Goal: Task Accomplishment & Management: Use online tool/utility

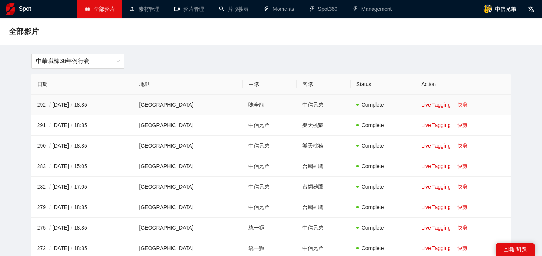
click at [457, 105] on link "快剪" at bounding box center [462, 105] width 10 height 6
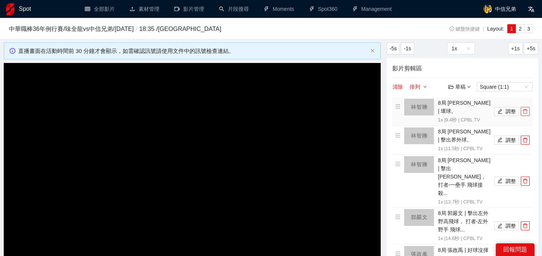
click at [527, 109] on icon "delete" at bounding box center [525, 111] width 4 height 5
click at [527, 136] on button "button" at bounding box center [525, 140] width 9 height 9
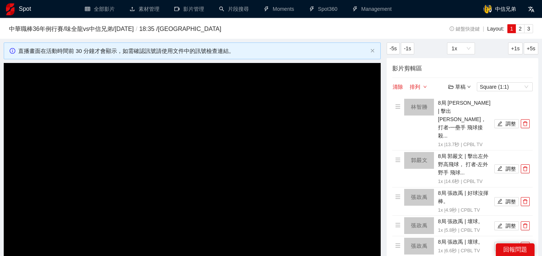
click at [527, 108] on li "8局 [PERSON_NAME] | 擊出[PERSON_NAME]， 打者-一壘手 飛球接殺... 1x | 13.7 秒 | CPBL TV 調整" at bounding box center [462, 124] width 135 height 50
click at [527, 121] on icon "delete" at bounding box center [525, 123] width 4 height 5
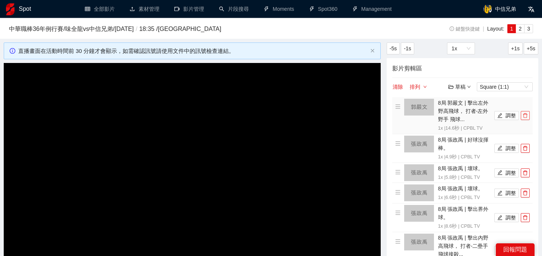
click at [527, 117] on icon "delete" at bounding box center [525, 115] width 4 height 5
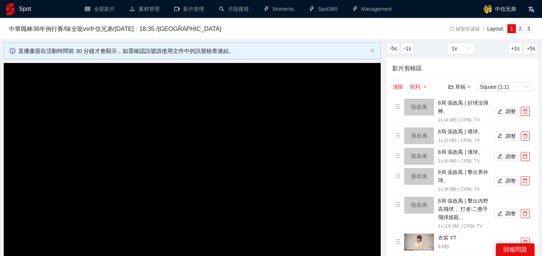
click at [527, 117] on li "8局 張政禹 | 好球沒揮棒。 1x | 4.9 秒 | CPBL TV 調整" at bounding box center [462, 111] width 135 height 25
click at [527, 114] on button "button" at bounding box center [525, 111] width 9 height 9
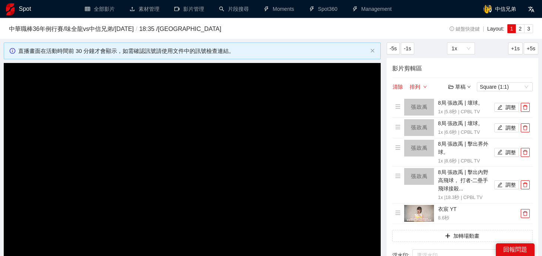
click at [527, 114] on li "8局 張政禹 | 壞球。 1x | 5.8 秒 | CPBL TV 調整" at bounding box center [462, 107] width 135 height 17
click at [527, 111] on button "button" at bounding box center [525, 107] width 9 height 9
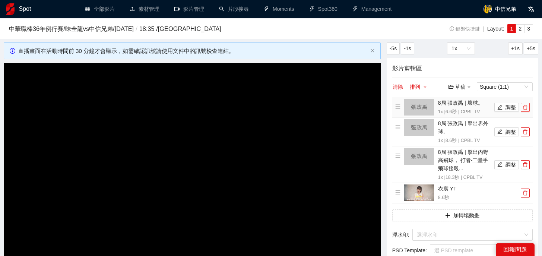
click at [527, 108] on icon "delete" at bounding box center [525, 107] width 4 height 5
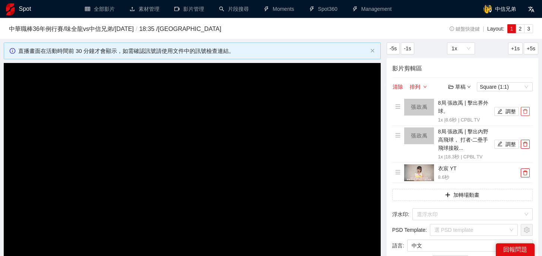
click at [527, 108] on button "button" at bounding box center [525, 111] width 9 height 9
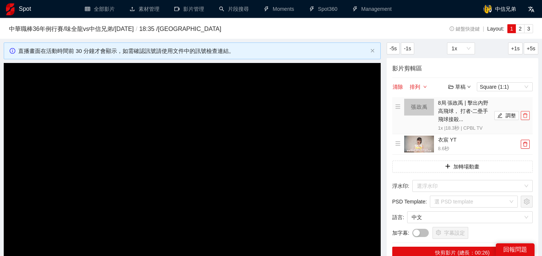
click at [525, 119] on button "button" at bounding box center [525, 115] width 9 height 9
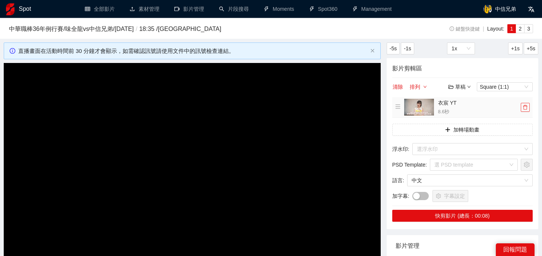
click at [525, 107] on icon "delete" at bounding box center [525, 107] width 5 height 5
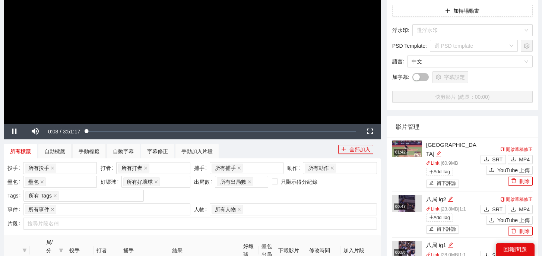
scroll to position [105, 0]
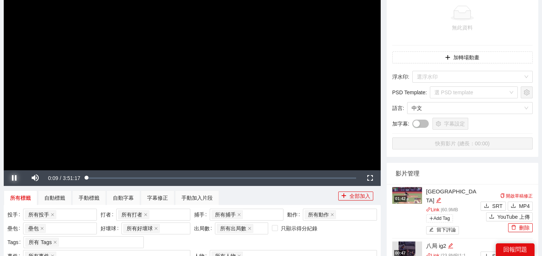
click at [19, 178] on span "Video Player" at bounding box center [14, 178] width 21 height 0
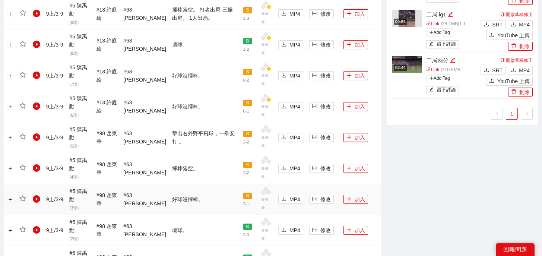
scroll to position [728, 0]
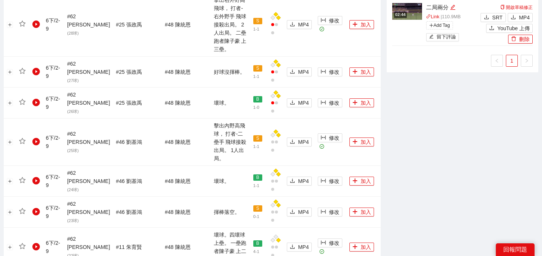
scroll to position [527, 0]
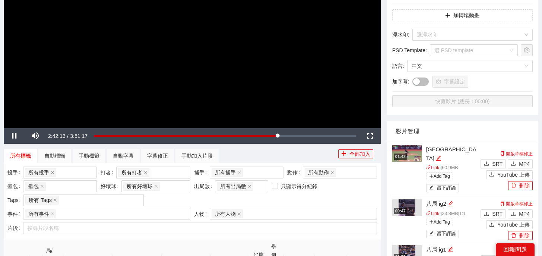
scroll to position [34, 0]
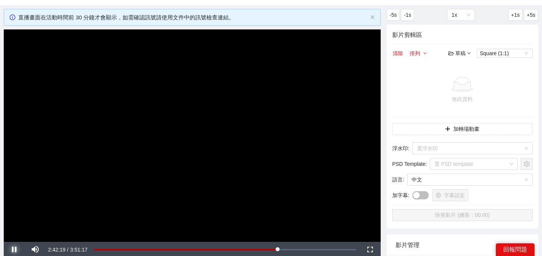
click at [13, 250] on span "Video Player" at bounding box center [14, 250] width 21 height 0
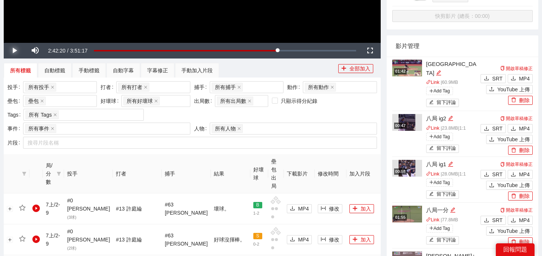
scroll to position [550, 0]
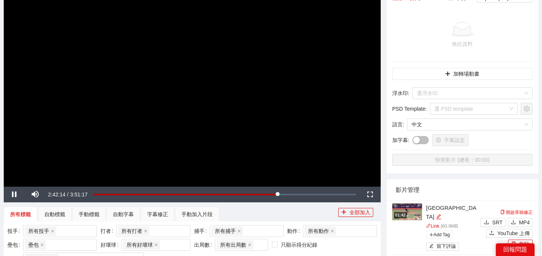
scroll to position [89, 0]
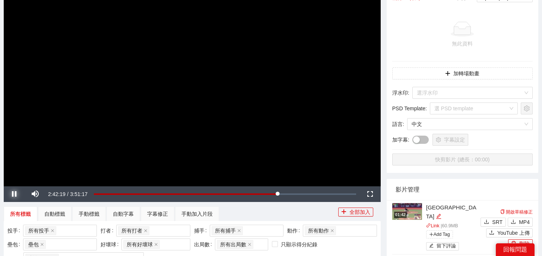
click at [16, 194] on span "Video Player" at bounding box center [14, 194] width 21 height 0
